Goal: Task Accomplishment & Management: Manage account settings

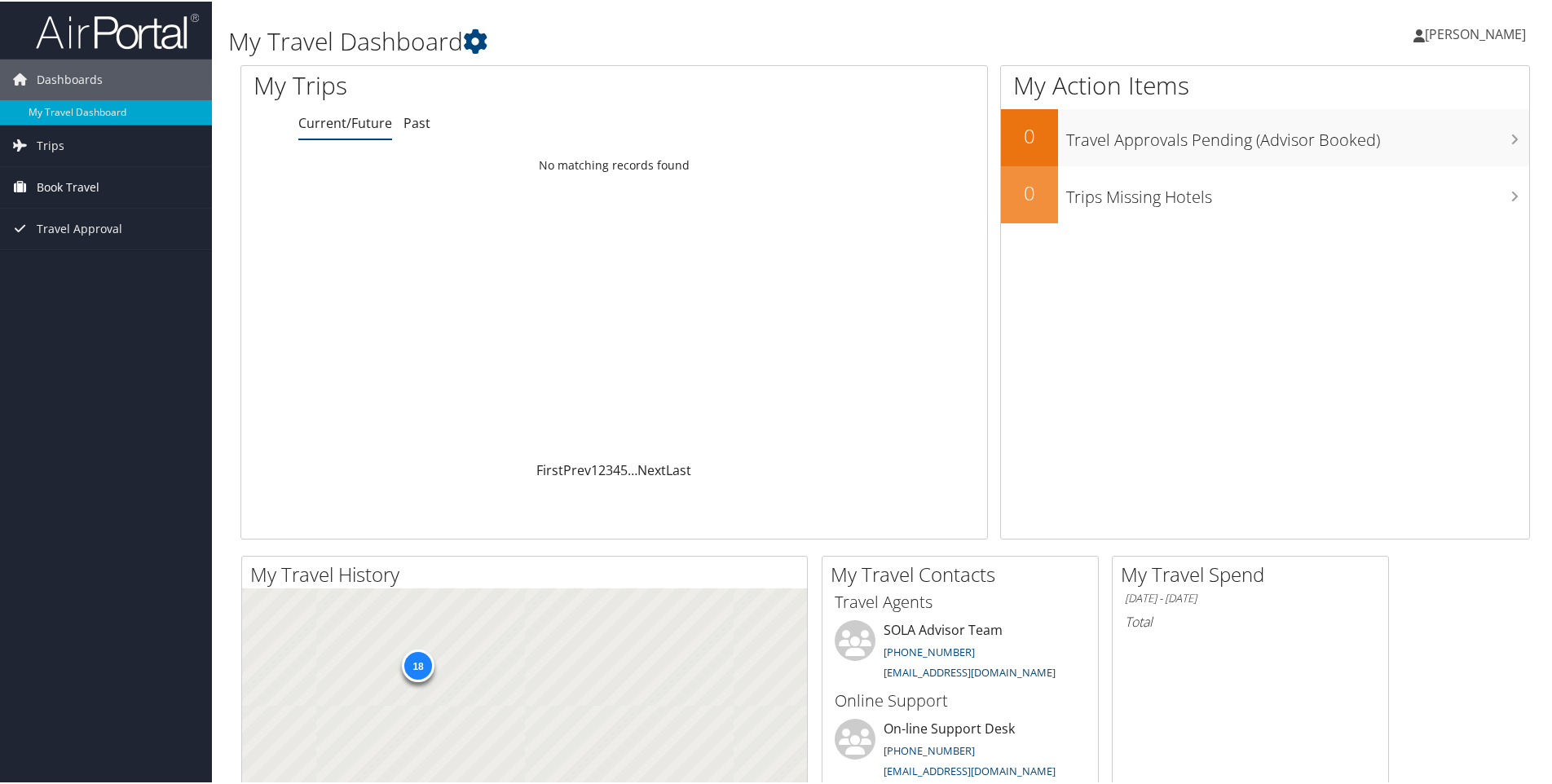
click at [108, 184] on link "Book Travel" at bounding box center [106, 185] width 212 height 41
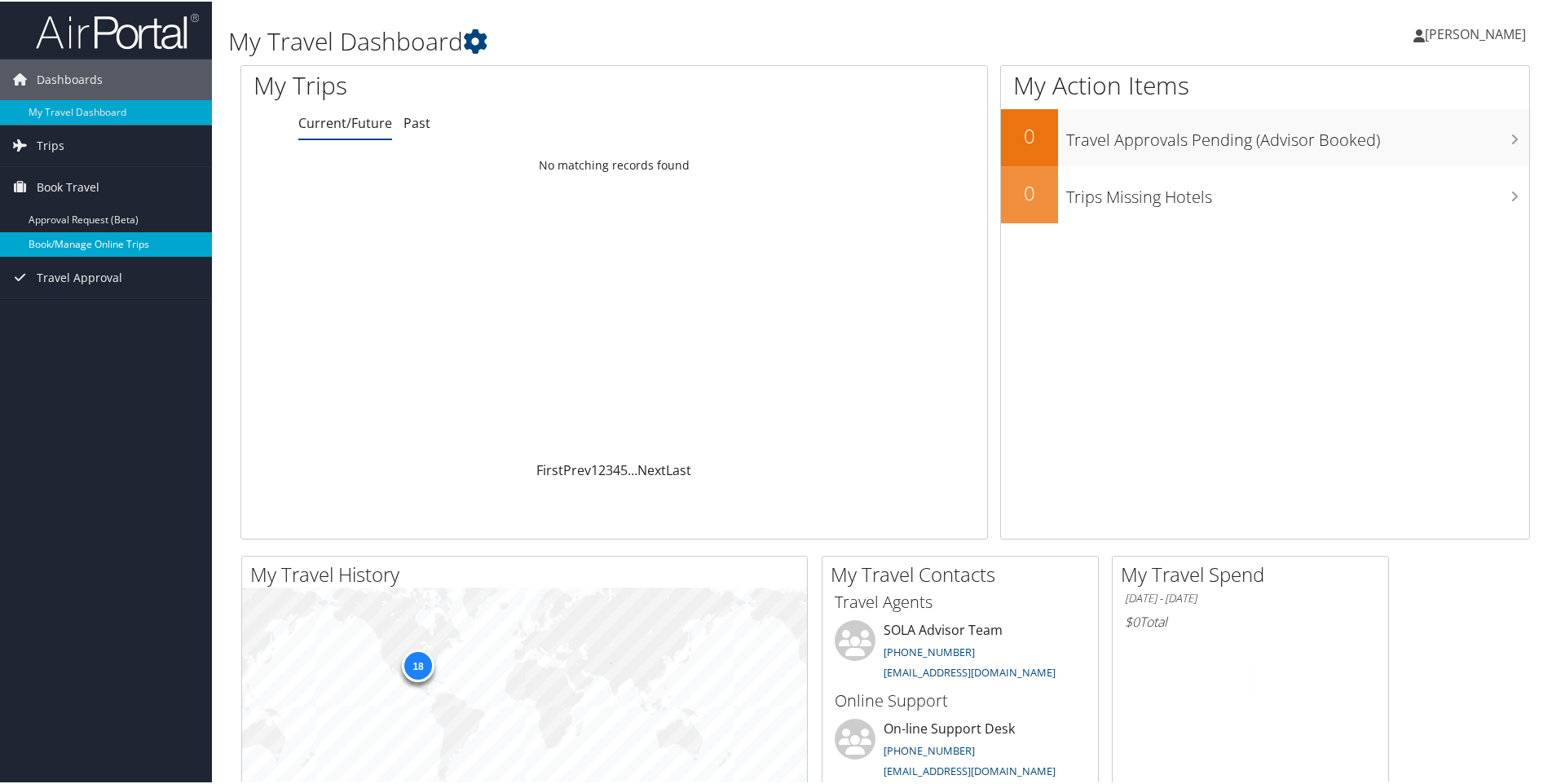
click at [78, 242] on link "Book/Manage Online Trips" at bounding box center [106, 243] width 212 height 25
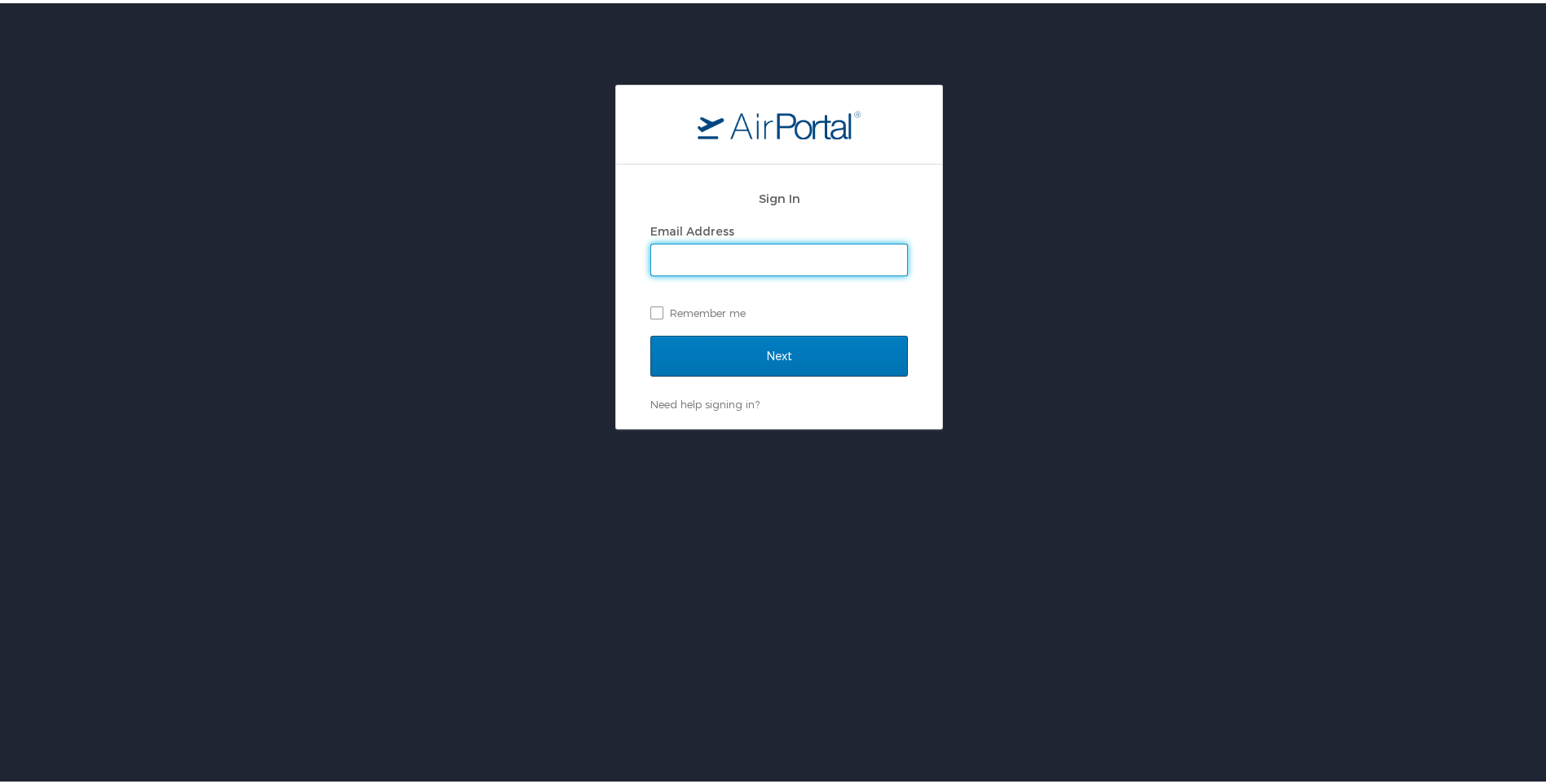
click at [753, 257] on input "Email Address" at bounding box center [778, 256] width 256 height 31
type input "myrajiromero@ladelta.edu"
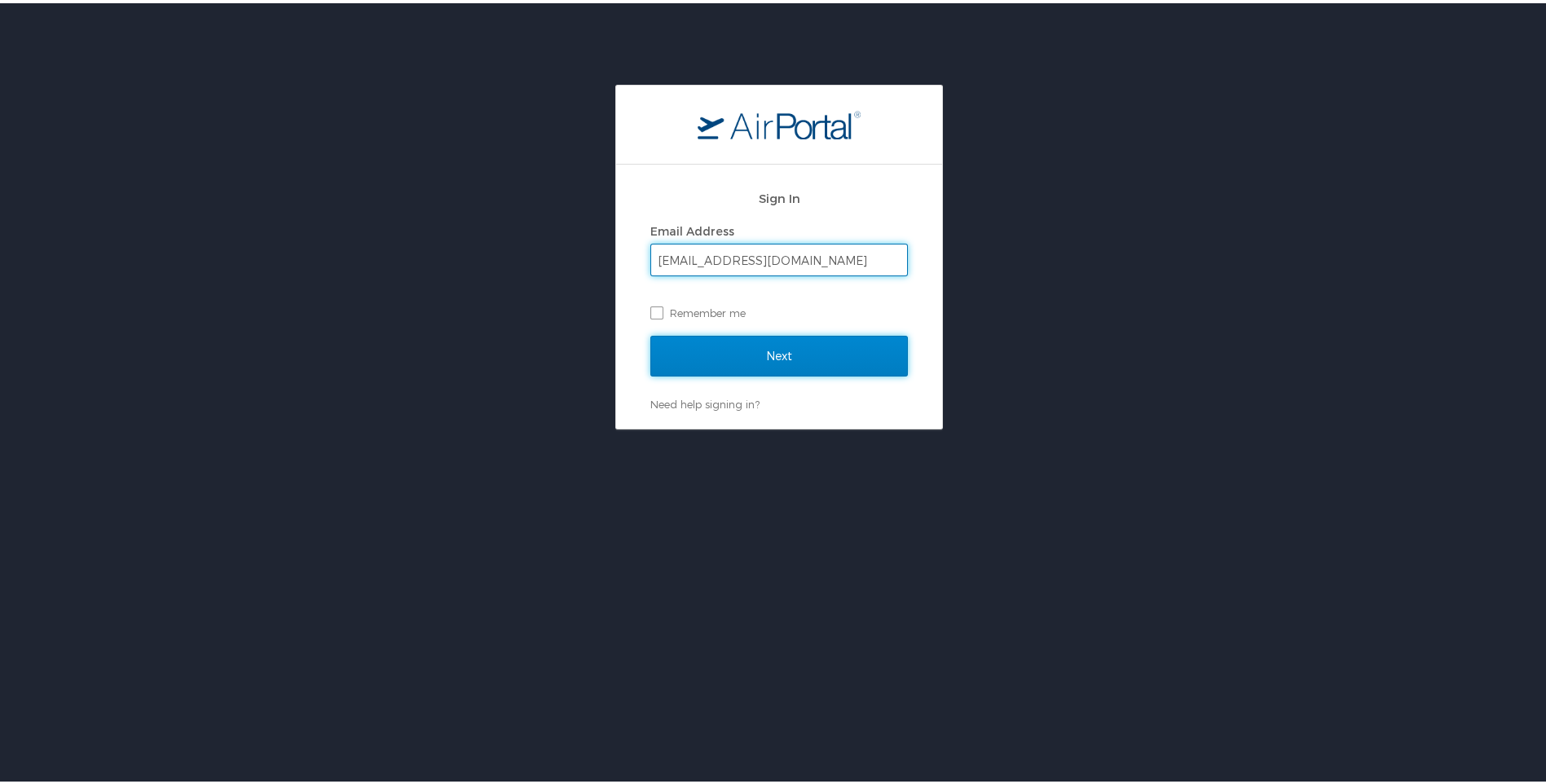
click at [753, 356] on input "Next" at bounding box center [778, 353] width 258 height 41
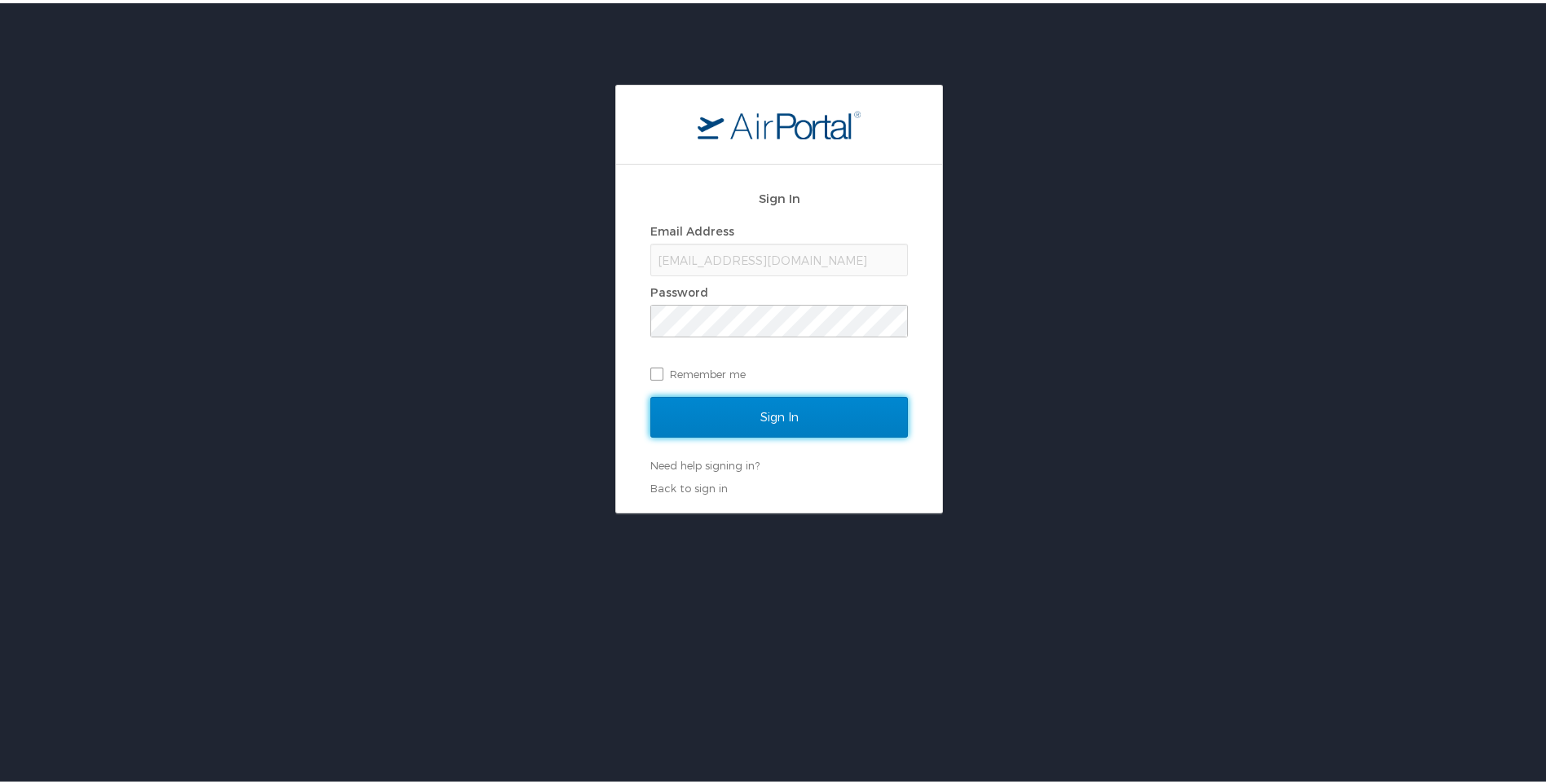
click at [776, 411] on input "Sign In" at bounding box center [778, 413] width 258 height 41
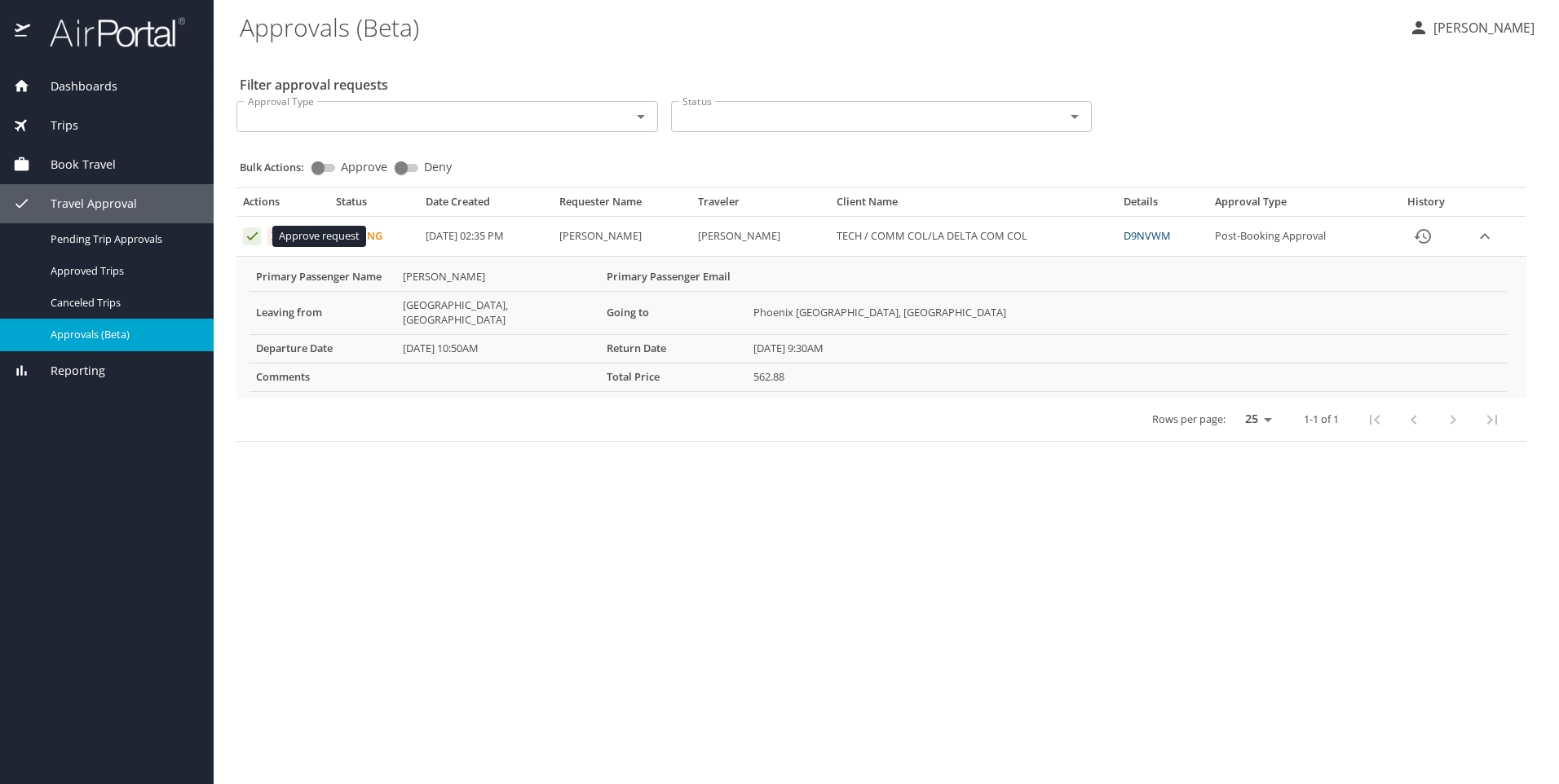
click at [251, 235] on icon "Approval table" at bounding box center [252, 236] width 16 height 16
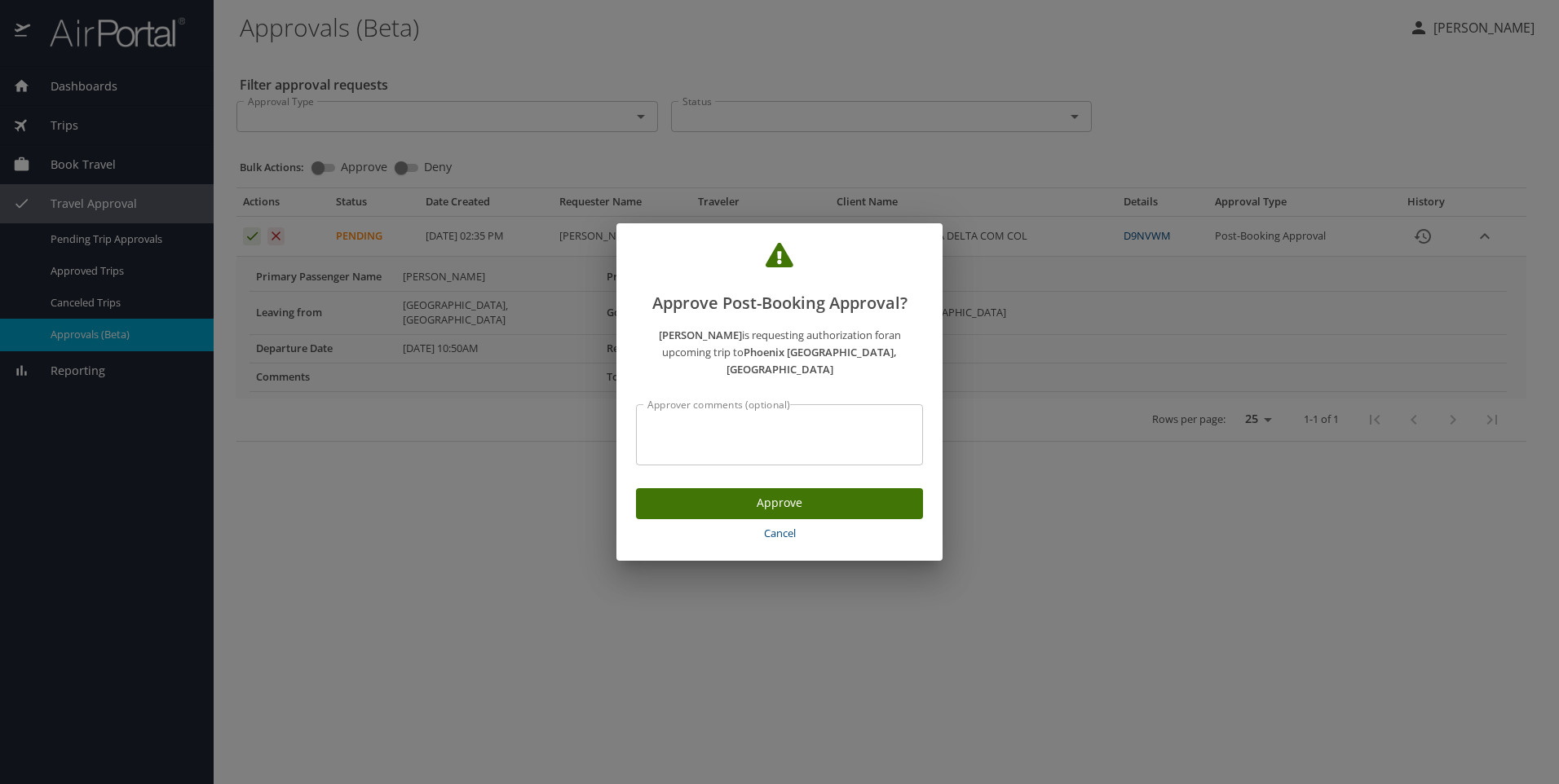
click at [796, 499] on span "Approve" at bounding box center [779, 503] width 261 height 21
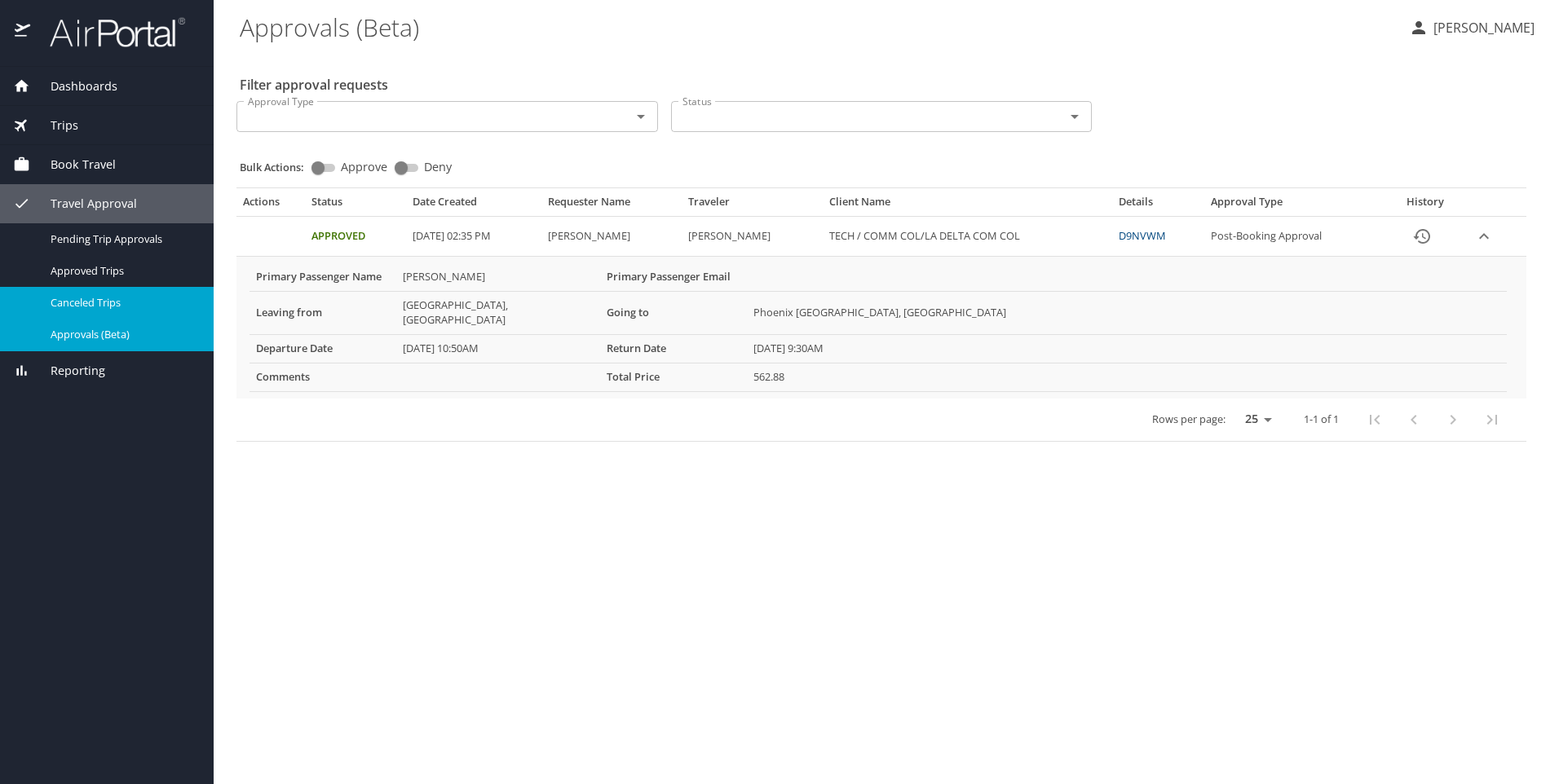
click at [139, 305] on span "Canceled Trips" at bounding box center [122, 302] width 143 height 16
